Goal: Transaction & Acquisition: Purchase product/service

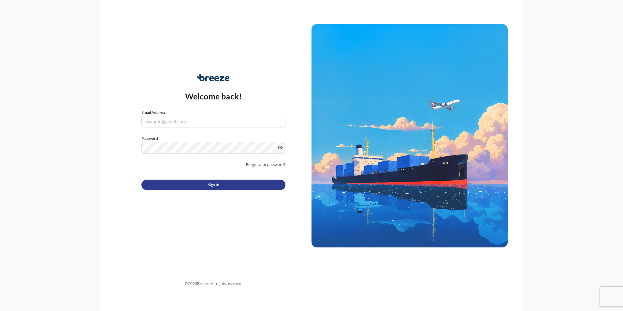
type input "[EMAIL_ADDRESS][DOMAIN_NAME]"
click at [224, 188] on button "Sign In" at bounding box center [213, 184] width 144 height 10
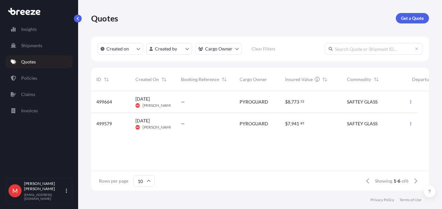
scroll to position [98, 333]
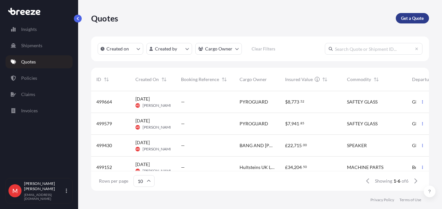
click at [416, 17] on p "Get a Quote" at bounding box center [412, 18] width 23 height 7
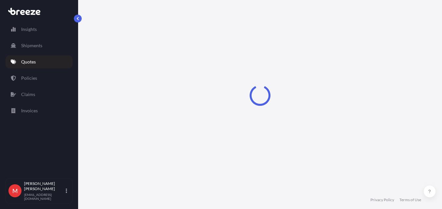
select select "Road"
select select "Sea"
select select "1"
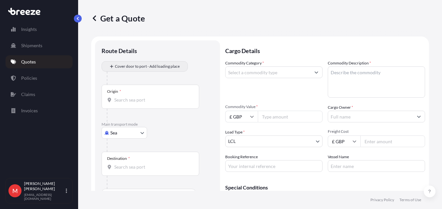
scroll to position [10, 0]
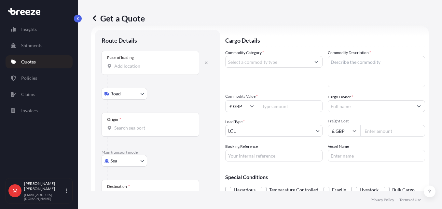
click at [141, 60] on div "Place of loading" at bounding box center [151, 63] width 98 height 24
click at [141, 63] on input "Place of loading" at bounding box center [152, 66] width 77 height 7
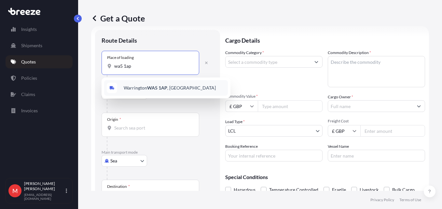
click at [137, 83] on div "Warrington WA5 1AP , UK" at bounding box center [166, 88] width 124 height 16
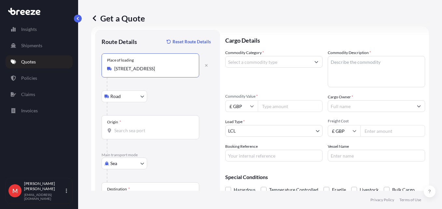
type input "Warrington WA5 1AP, UK"
click at [123, 131] on input "Origin *" at bounding box center [152, 130] width 77 height 7
click at [163, 131] on input "Origin * Please select an origin" at bounding box center [152, 130] width 77 height 7
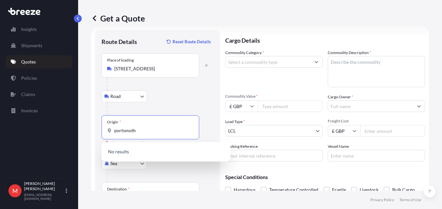
click at [128, 130] on input "portsmoth" at bounding box center [152, 130] width 77 height 7
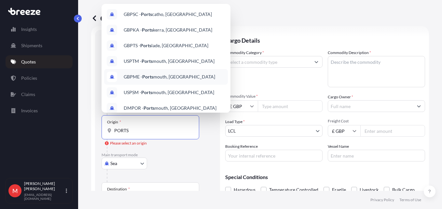
click at [165, 76] on span "GBPME - Ports mouth, United Kingdom" at bounding box center [170, 77] width 92 height 7
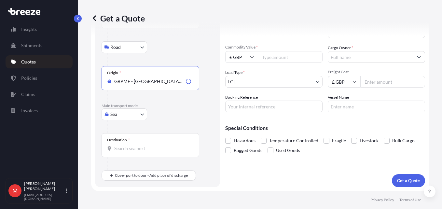
scroll to position [60, 0]
type input "GBPME - Portsmouth, United Kingdom"
click at [132, 147] on input "Destination *" at bounding box center [152, 148] width 77 height 7
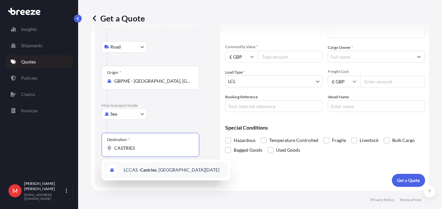
click at [147, 173] on span "LCCAS - Castries , Saint Lucia" at bounding box center [172, 170] width 96 height 7
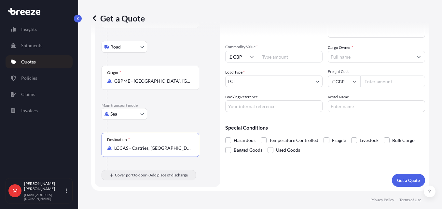
type input "LCCAS - Castries, Saint Lucia"
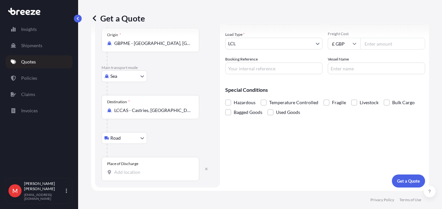
scroll to position [98, 0]
click at [135, 168] on div "Place of Discharge" at bounding box center [151, 168] width 98 height 24
click at [135, 168] on input "Place of Discharge" at bounding box center [152, 171] width 77 height 7
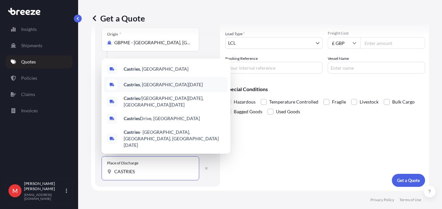
click at [152, 88] on span "Castries , Saint Lucia" at bounding box center [163, 84] width 79 height 7
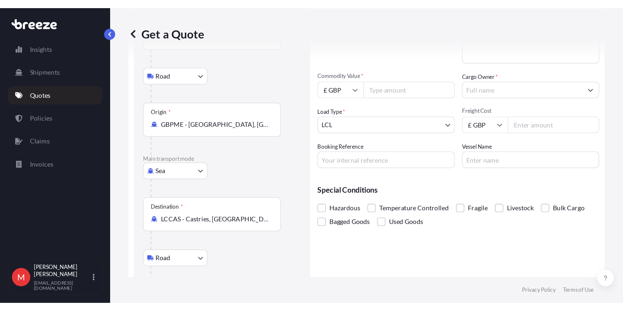
scroll to position [0, 0]
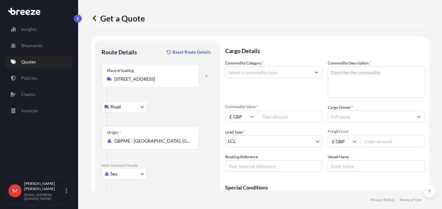
type input "Castries, Saint Lucia"
click at [249, 142] on body "5 options available. Insights Shipments Quotes Policies Claims Invoices M Megan…" at bounding box center [221, 104] width 442 height 209
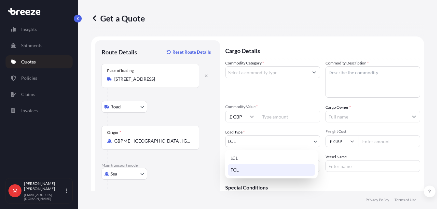
click at [247, 169] on div "FCL" at bounding box center [271, 170] width 87 height 12
select select "2"
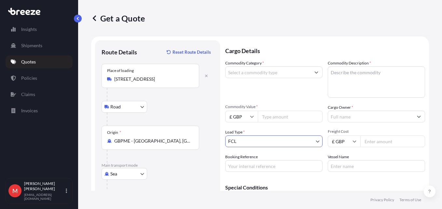
click at [258, 69] on input "Commodity Category *" at bounding box center [268, 72] width 85 height 12
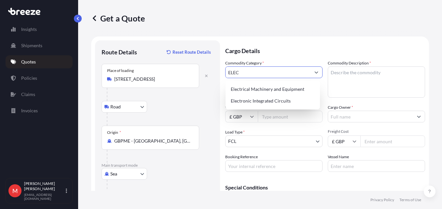
click at [267, 88] on div "Electrical Machinery and Equipment" at bounding box center [272, 89] width 89 height 12
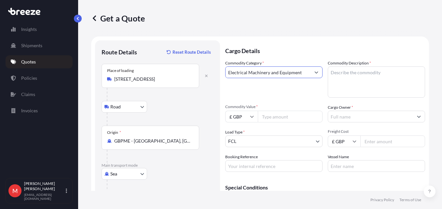
type input "Electrical Machinery and Equipment"
click at [351, 79] on textarea "Commodity Description *" at bounding box center [376, 81] width 97 height 31
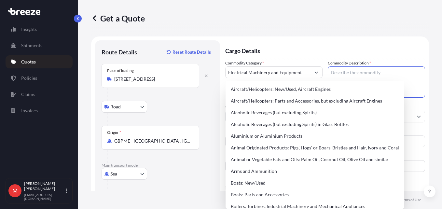
paste textarea "OVERHEAD POWERLINE"
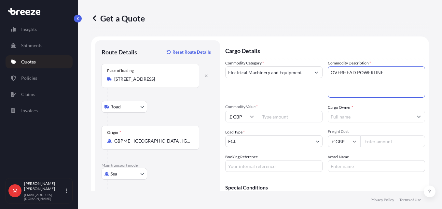
type textarea "OVERHEAD POWERLINE"
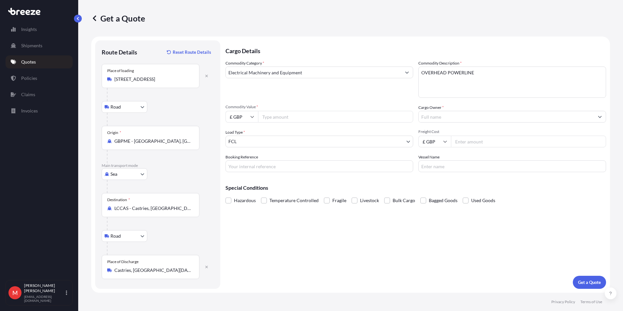
click at [135, 81] on input "Warrington WA5 1AP, UK" at bounding box center [152, 79] width 77 height 7
click at [129, 172] on body "1 option available. Insights Shipments Quotes Policies Claims Invoices M Megan …" at bounding box center [311, 155] width 623 height 311
click at [124, 212] on div "Road" at bounding box center [124, 214] width 40 height 12
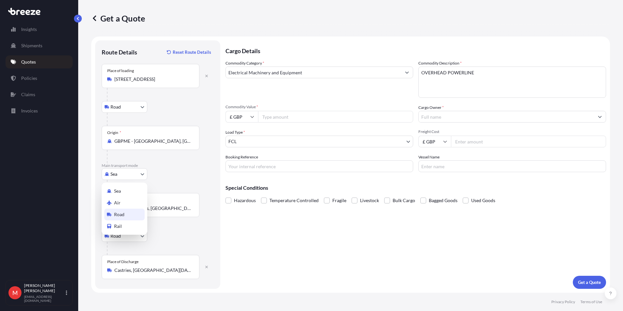
select select "Road"
select select "1"
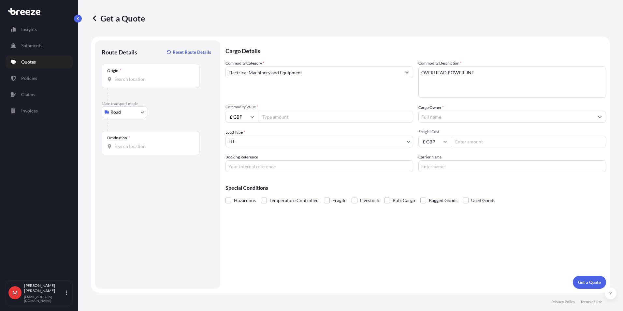
click at [128, 75] on div "Origin *" at bounding box center [151, 76] width 98 height 24
click at [128, 76] on input "Origin *" at bounding box center [152, 79] width 77 height 7
type input "s"
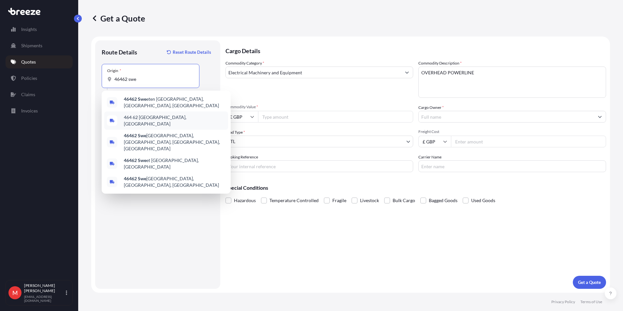
click at [138, 114] on span "464 62 [GEOGRAPHIC_DATA], [GEOGRAPHIC_DATA]" at bounding box center [175, 120] width 102 height 13
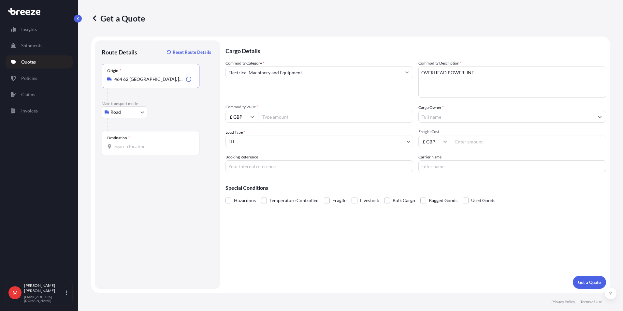
type input "464 62 [GEOGRAPHIC_DATA], [GEOGRAPHIC_DATA]"
click at [129, 150] on div "Destination *" at bounding box center [151, 143] width 98 height 24
click at [129, 150] on input "Destination *" at bounding box center [152, 146] width 77 height 7
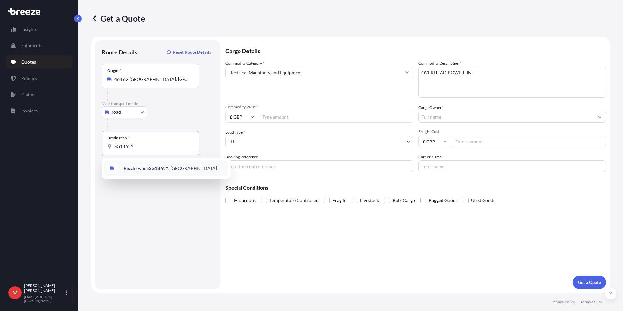
click at [137, 162] on div "Biggleswade SG18 9JY , UK" at bounding box center [166, 168] width 124 height 16
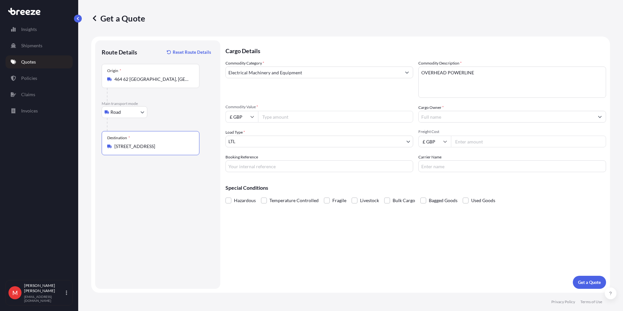
type input "[STREET_ADDRESS]"
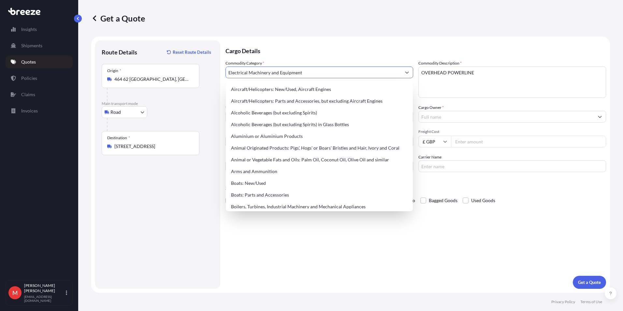
drag, startPoint x: 310, startPoint y: 70, endPoint x: 208, endPoint y: 70, distance: 102.0
click at [208, 70] on form "Route Details Reset Route Details Place of loading Road Road Rail Origin * 464 …" at bounding box center [350, 164] width 519 height 256
click at [329, 51] on p "Cargo Details" at bounding box center [415, 50] width 380 height 20
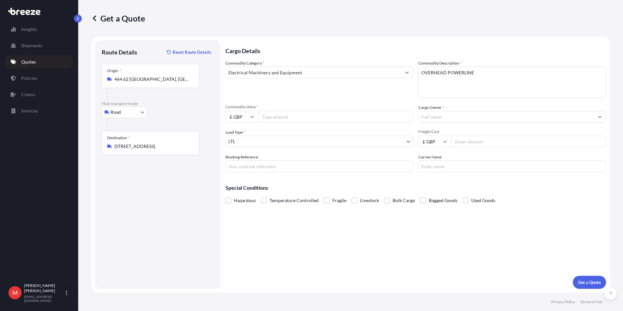
click at [457, 78] on textarea "OVERHEAD POWERLINE" at bounding box center [512, 81] width 188 height 31
type textarea "m"
click at [465, 77] on textarea "Machine parts -" at bounding box center [512, 81] width 188 height 31
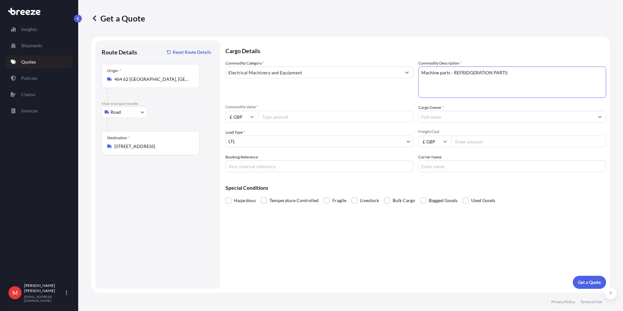
type textarea "Machine parts - REFRIDGERATION PARTS"
click at [292, 120] on input "Commodity Value *" at bounding box center [335, 117] width 155 height 12
click at [241, 118] on input "£ GBP" at bounding box center [241, 117] width 33 height 12
click at [238, 134] on div "€ EUR" at bounding box center [241, 134] width 27 height 12
type input "€ EUR"
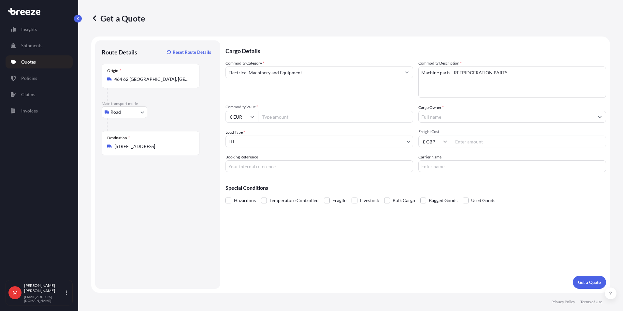
click at [286, 119] on input "Commodity Value *" at bounding box center [335, 117] width 155 height 12
type input "20910"
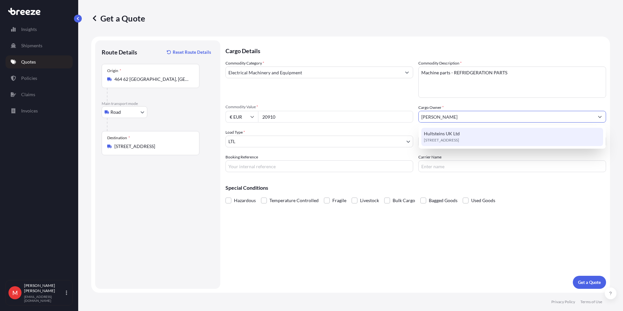
click at [501, 136] on div "Hultsteins UK Ltd Southill Road, SG18, Broom, United Kingdom" at bounding box center [512, 137] width 182 height 18
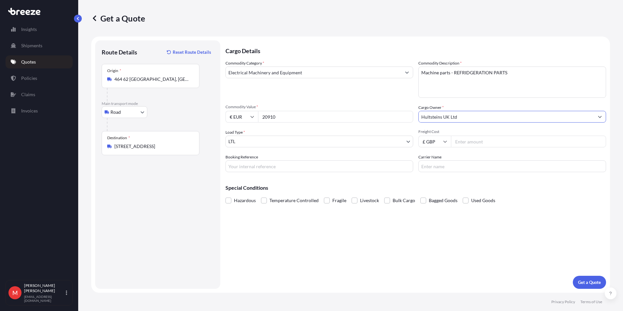
type input "Hultsteins UK Ltd"
click at [461, 142] on input "Freight Cost" at bounding box center [528, 142] width 155 height 12
click at [466, 143] on input "Freight Cost" at bounding box center [528, 142] width 155 height 12
type input "1095"
type input "S00006696"
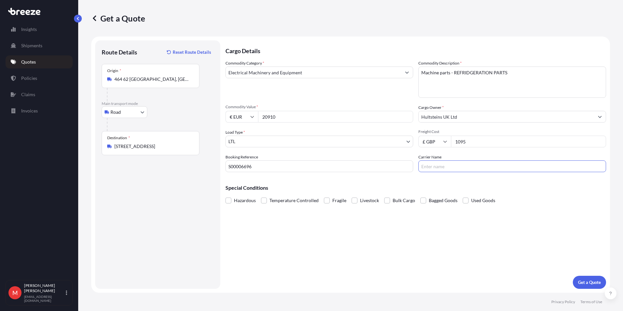
drag, startPoint x: 414, startPoint y: 229, endPoint x: 587, endPoint y: 286, distance: 181.5
click at [417, 230] on div "Cargo Details Commodity Category * Electrical Machinery and Equipment Commodity…" at bounding box center [415, 164] width 380 height 248
click at [586, 282] on p "Get a Quote" at bounding box center [589, 282] width 23 height 7
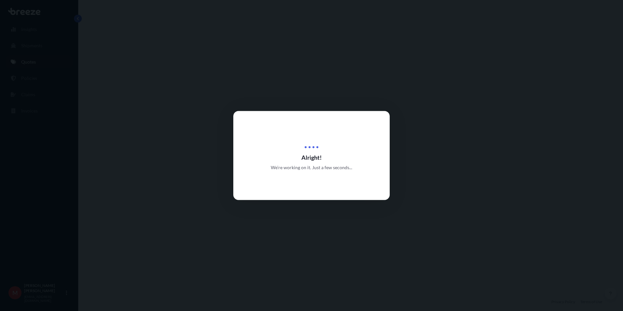
select select "Road"
select select "1"
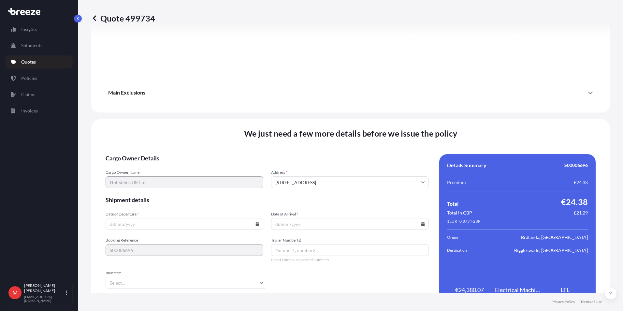
scroll to position [723, 0]
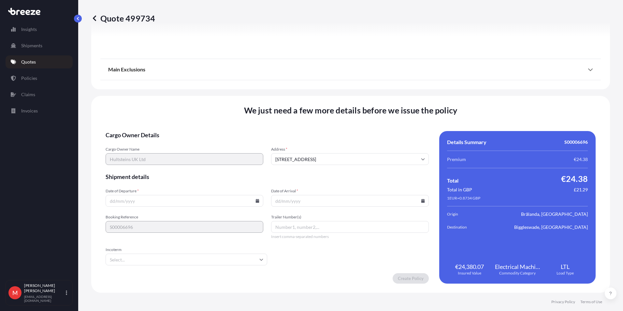
click at [256, 200] on icon at bounding box center [258, 201] width 4 height 4
click at [180, 156] on button "25" at bounding box center [184, 155] width 10 height 10
type input "[DATE]"
click at [413, 199] on input "Date of Arrival *" at bounding box center [350, 201] width 158 height 12
click at [421, 201] on icon at bounding box center [423, 201] width 4 height 4
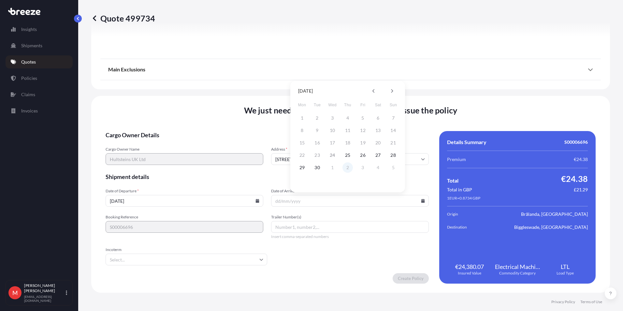
click at [347, 168] on button "2" at bounding box center [347, 167] width 10 height 10
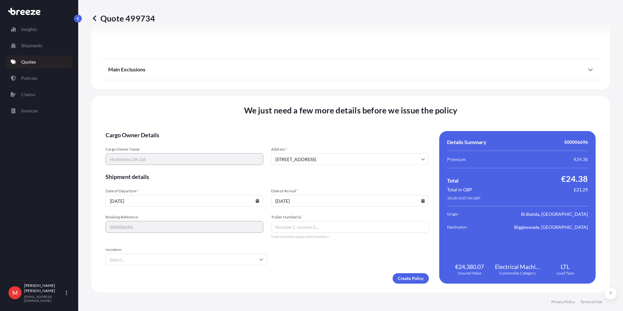
type input "[DATE]"
click at [294, 231] on input "Trailer Number(s)" at bounding box center [350, 227] width 158 height 12
click at [402, 284] on div "We just need a few more details before we issue the policy Cargo Owner Details …" at bounding box center [350, 194] width 519 height 197
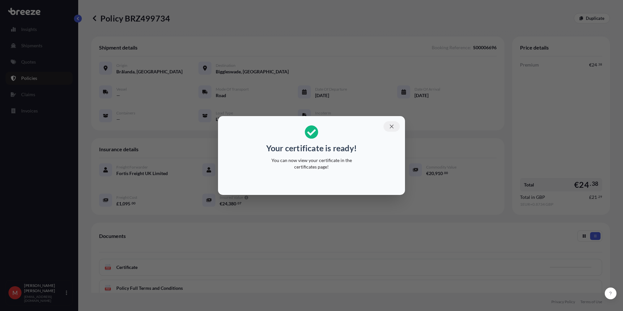
click at [393, 127] on icon "button" at bounding box center [392, 126] width 4 height 4
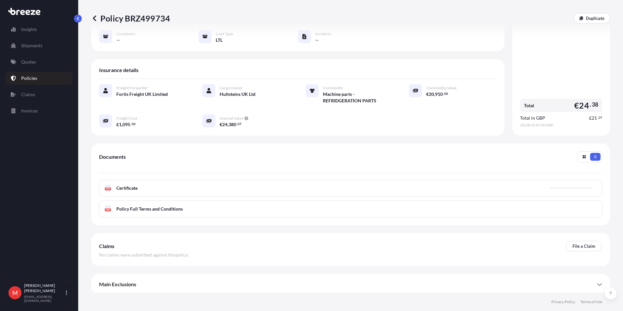
scroll to position [81, 0]
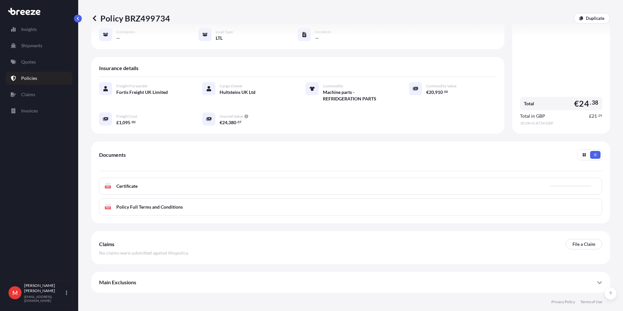
click at [131, 190] on div "PDF Certificate" at bounding box center [350, 186] width 503 height 17
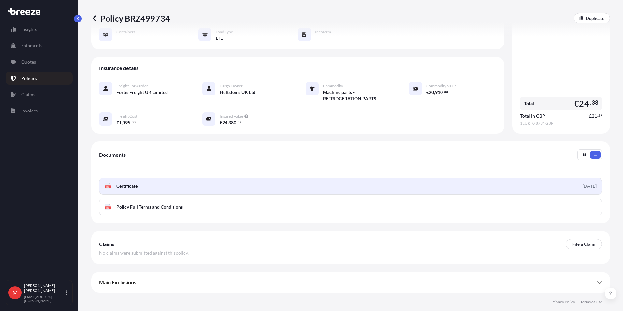
click at [144, 182] on link "PDF Certificate [DATE]" at bounding box center [350, 186] width 503 height 17
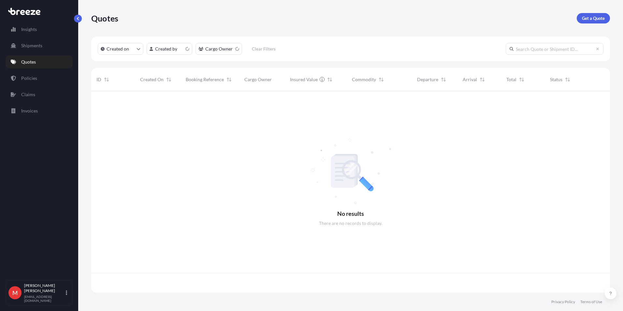
scroll to position [200, 514]
click at [33, 74] on link "Policies" at bounding box center [39, 78] width 67 height 13
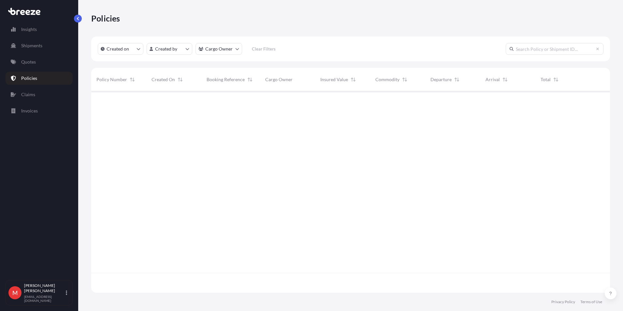
scroll to position [200, 514]
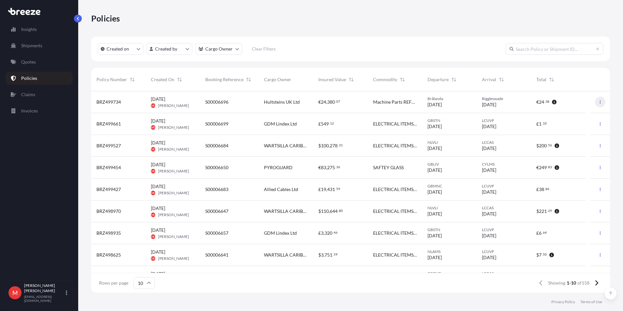
click at [598, 101] on button "button" at bounding box center [600, 102] width 10 height 10
click at [572, 105] on p "Duplicate quote" at bounding box center [559, 103] width 33 height 7
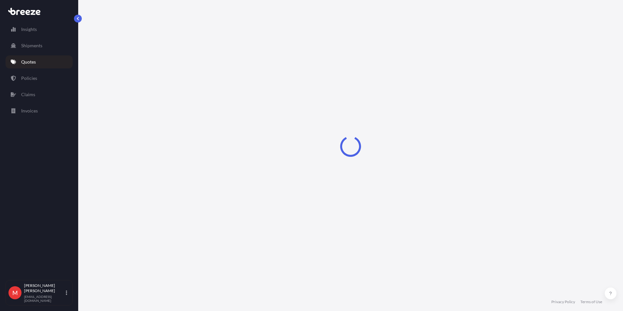
select select "Road"
select select "1"
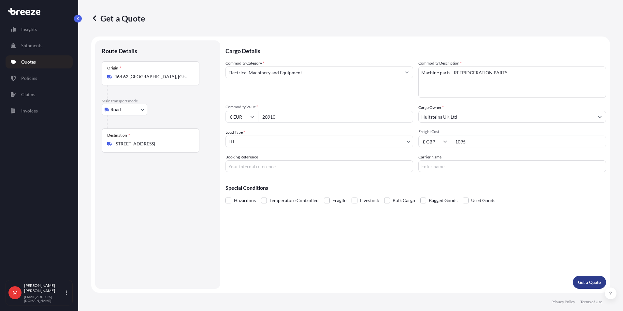
click at [599, 282] on p "Get a Quote" at bounding box center [589, 282] width 23 height 7
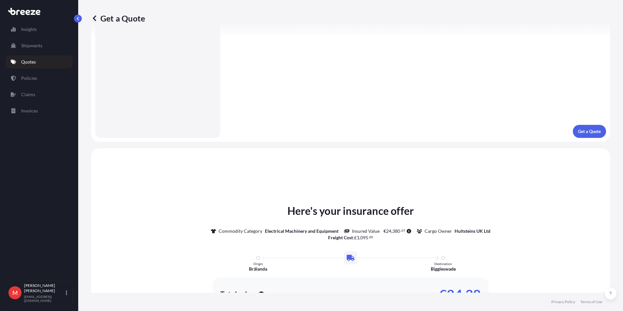
scroll to position [108, 0]
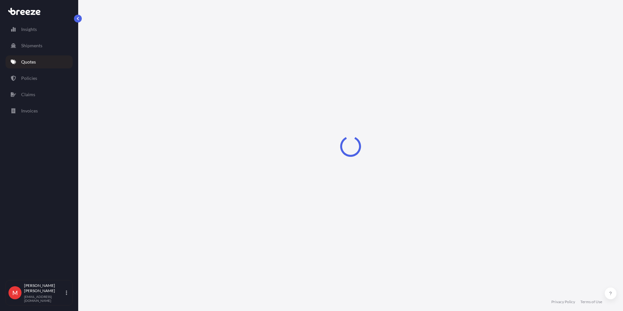
select select "Road"
select select "1"
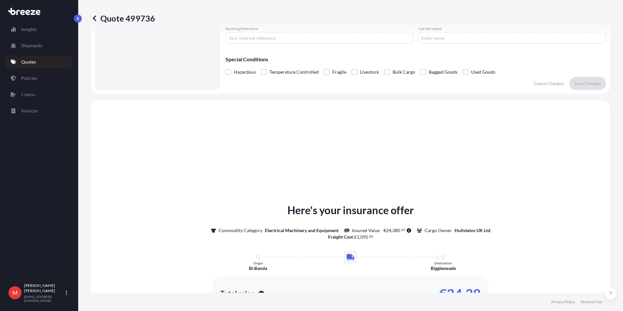
scroll to position [25, 0]
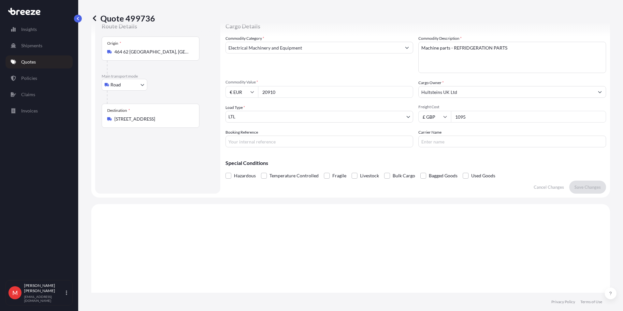
click at [260, 133] on div "Booking Reference" at bounding box center [319, 138] width 188 height 18
click at [259, 138] on input "Booking Reference" at bounding box center [319, 142] width 188 height 12
type input "s00006696"
click at [594, 187] on p "Save Changes" at bounding box center [587, 187] width 26 height 7
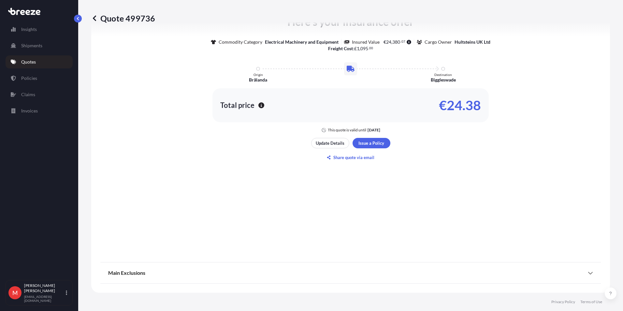
select select "Road"
select select "1"
click at [371, 140] on div "Here's your insurance offer Commodity Category Electrical Machinery and Equipme…" at bounding box center [350, 88] width 500 height 334
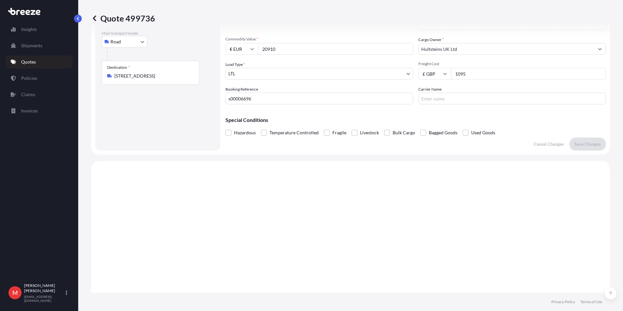
scroll to position [0, 0]
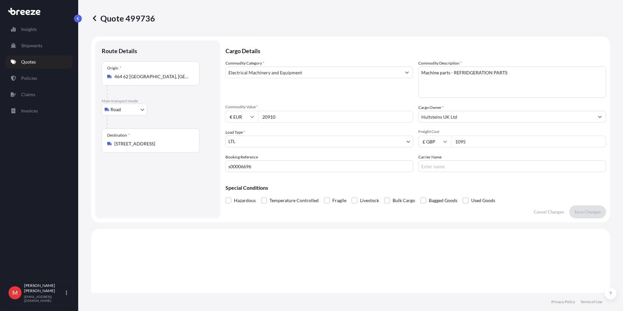
click at [450, 120] on input "Hultsteins UK Ltd" at bounding box center [506, 117] width 175 height 12
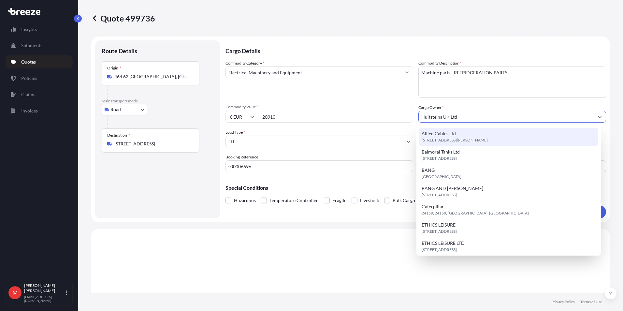
click at [466, 117] on input "Hultsteins UK Ltd" at bounding box center [506, 117] width 175 height 12
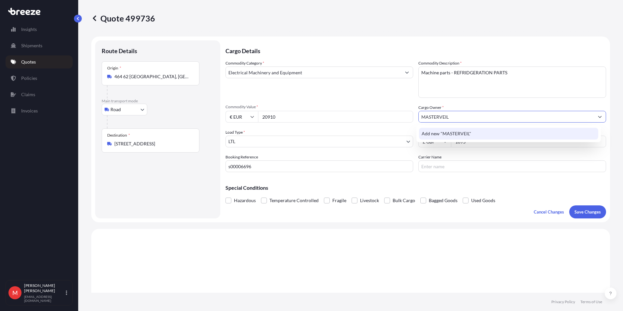
type input "MASTERVEIL"
click at [275, 131] on div "Load Type * LTL" at bounding box center [319, 138] width 188 height 18
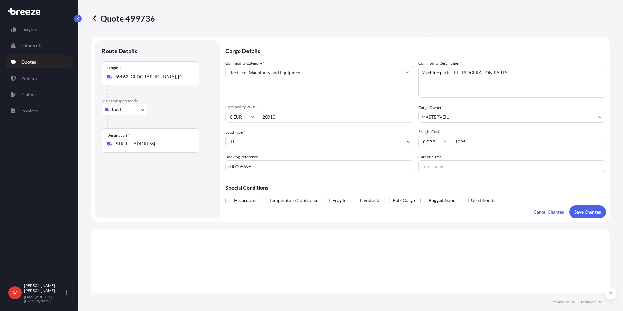
click at [574, 212] on p "Save Changes" at bounding box center [587, 211] width 26 height 7
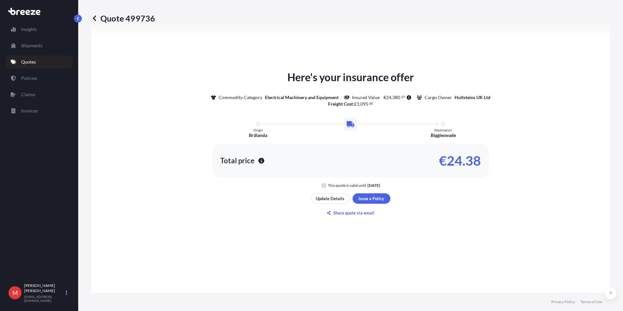
select select "Road"
select select "1"
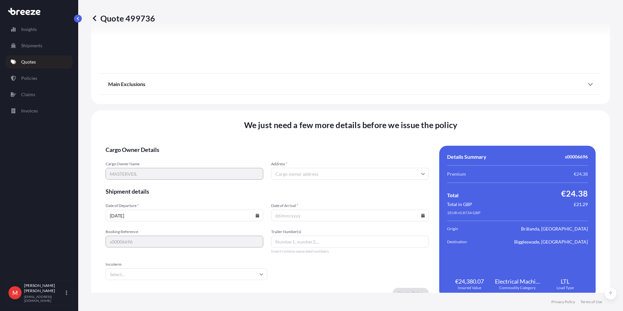
scroll to position [723, 0]
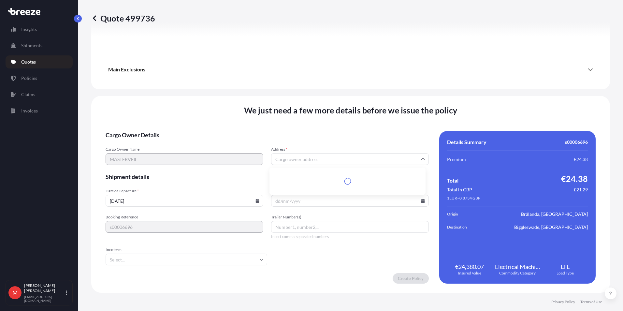
click at [311, 162] on input "Address *" at bounding box center [350, 159] width 158 height 12
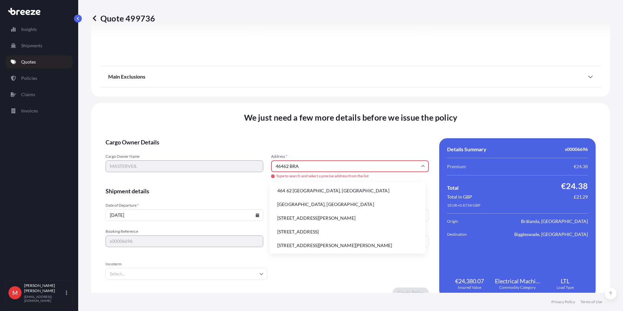
click at [308, 190] on li "464 62 [GEOGRAPHIC_DATA], [GEOGRAPHIC_DATA]" at bounding box center [347, 190] width 151 height 12
type input "464 62 [GEOGRAPHIC_DATA], [GEOGRAPHIC_DATA]"
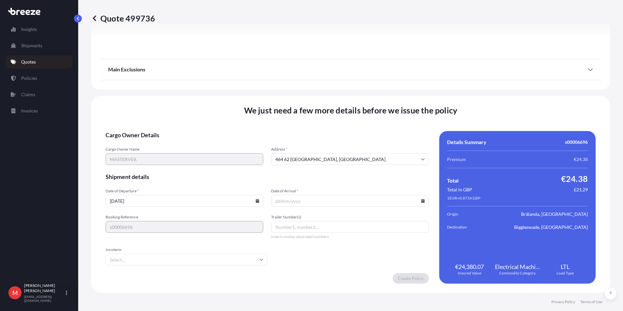
click at [298, 134] on span "Cargo Owner Details" at bounding box center [267, 135] width 323 height 8
click at [421, 202] on icon at bounding box center [423, 201] width 4 height 4
click at [349, 168] on button "2" at bounding box center [347, 167] width 10 height 10
type input "[DATE]"
drag, startPoint x: 292, startPoint y: 264, endPoint x: 379, endPoint y: 271, distance: 87.9
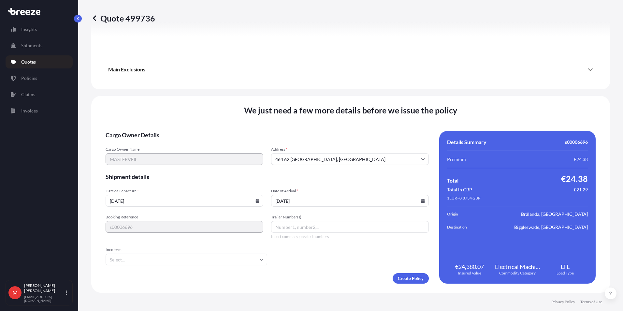
click at [294, 264] on form "Cargo Owner Details Cargo Owner Name MASTERVEIL Address * [STREET_ADDRESS] Ship…" at bounding box center [267, 207] width 323 height 152
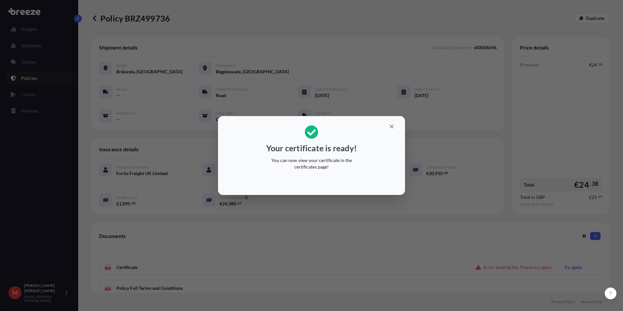
click at [388, 130] on button "button" at bounding box center [391, 126] width 16 height 10
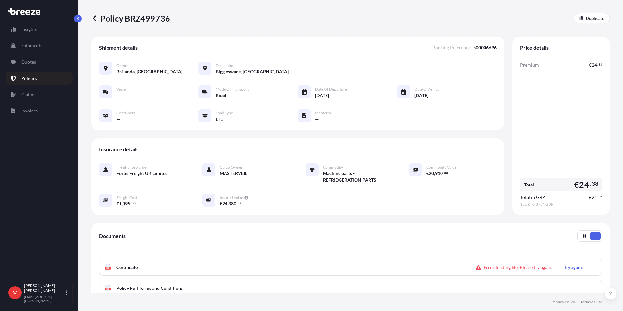
click at [131, 263] on div "PDF Certificate Error loading file. Please try again. Try again." at bounding box center [350, 267] width 503 height 17
click at [131, 265] on span "Certificate" at bounding box center [126, 267] width 21 height 7
click at [309, 276] on div "PDF Certificate Error loading file. Please try again. Try again. PDF Policy Ful…" at bounding box center [350, 278] width 503 height 38
click at [305, 269] on div "PDF Certificate Error loading file. Please try again. Try again." at bounding box center [350, 267] width 503 height 17
click at [570, 267] on p "Try again." at bounding box center [573, 267] width 19 height 7
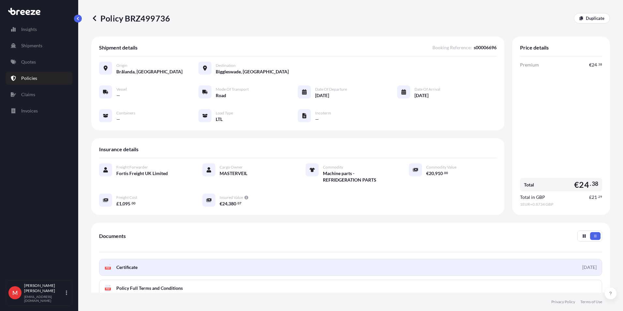
click at [186, 273] on link "PDF Certificate [DATE]" at bounding box center [350, 267] width 503 height 17
